Goal: Book appointment/travel/reservation

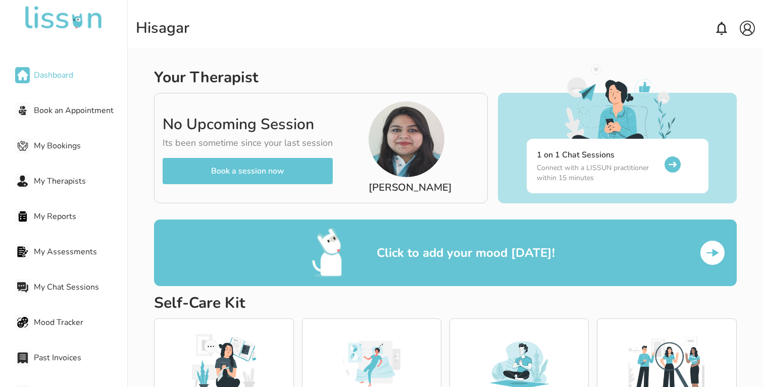
click at [55, 109] on span "Book an Appointment" at bounding box center [80, 111] width 93 height 12
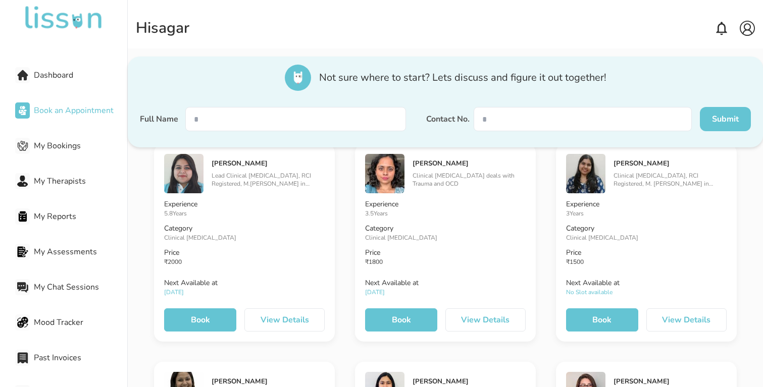
scroll to position [74, 0]
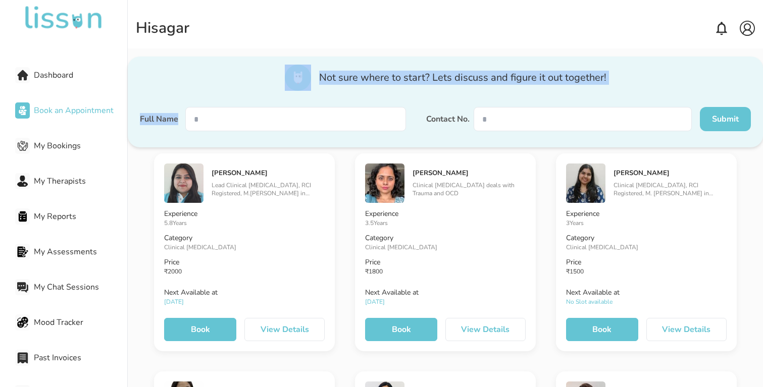
drag, startPoint x: 250, startPoint y: 80, endPoint x: 321, endPoint y: 126, distance: 84.7
click at [321, 126] on div "Not sure where to start? Lets discuss and figure it out together! Full Name Con…" at bounding box center [445, 102] width 635 height 91
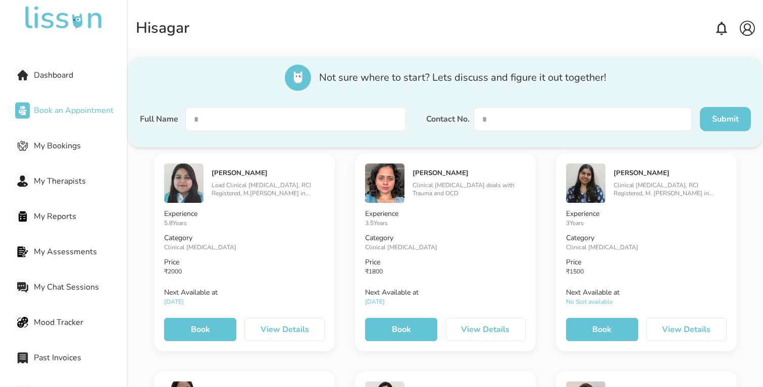
click at [362, 142] on div at bounding box center [295, 125] width 221 height 36
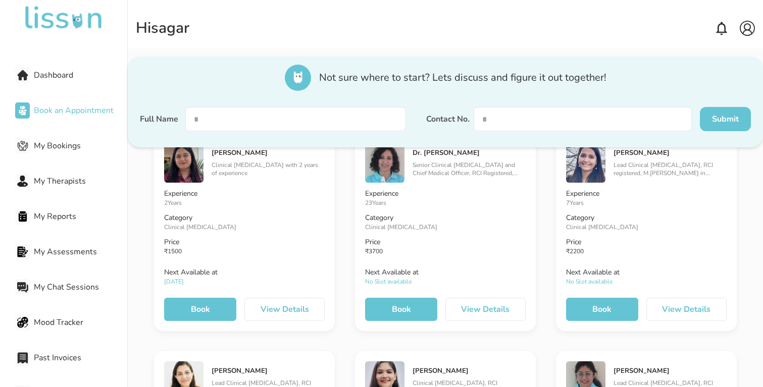
scroll to position [900, 0]
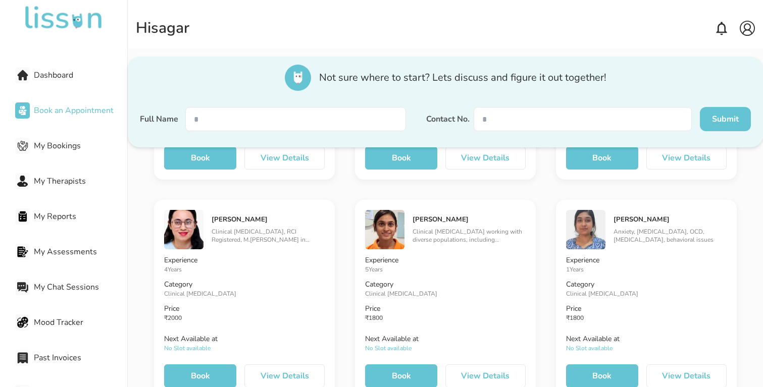
click at [61, 216] on span "My Reports" at bounding box center [80, 217] width 93 height 12
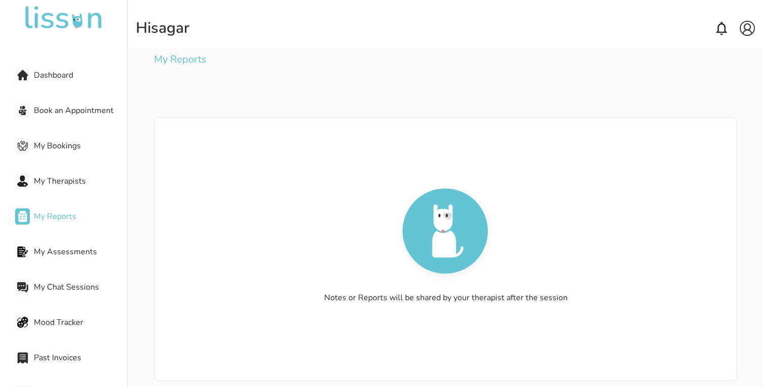
click at [60, 213] on span "My Reports" at bounding box center [80, 217] width 93 height 12
